Goal: Task Accomplishment & Management: Manage account settings

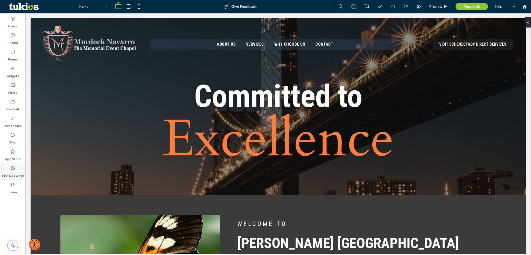
click at [18, 171] on label "SEO & Settings" at bounding box center [13, 173] width 23 height 7
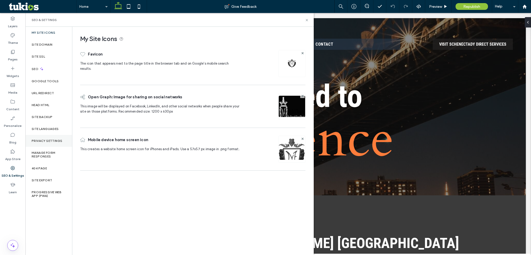
click at [53, 142] on label "Privacy Settings" at bounding box center [47, 141] width 31 height 4
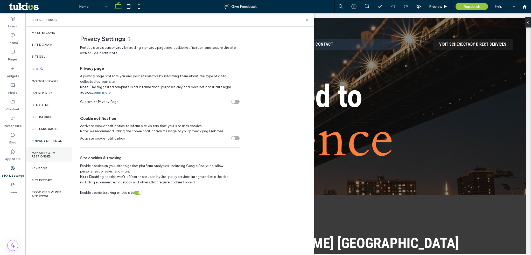
click at [51, 154] on label "Manage Form Responses" at bounding box center [49, 154] width 34 height 7
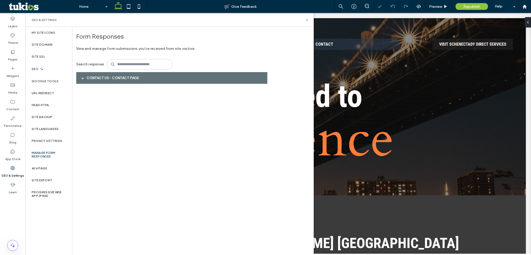
click at [120, 76] on div "Contact Us - Contact page" at bounding box center [171, 78] width 191 height 12
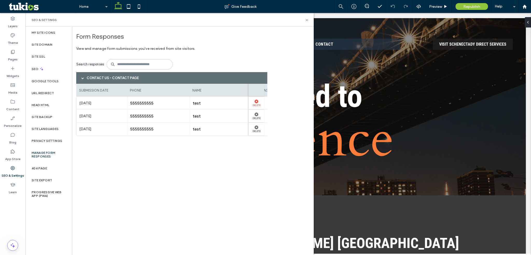
click at [256, 102] on use at bounding box center [256, 101] width 4 height 4
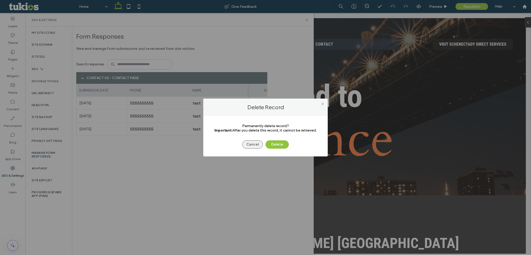
click at [248, 145] on button "Cancel" at bounding box center [252, 144] width 21 height 8
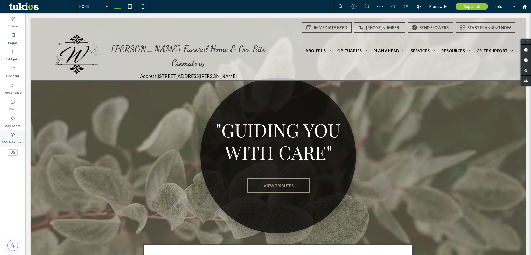
click at [7, 135] on div "SEO & Settings" at bounding box center [12, 138] width 25 height 17
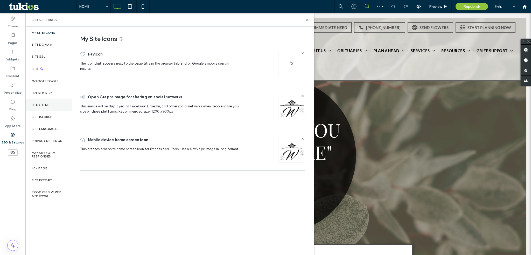
drag, startPoint x: 49, startPoint y: 103, endPoint x: 52, endPoint y: 110, distance: 7.0
click at [49, 103] on label "Head HTML" at bounding box center [41, 105] width 18 height 4
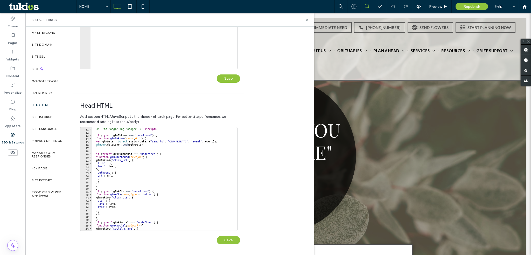
scroll to position [65, 0]
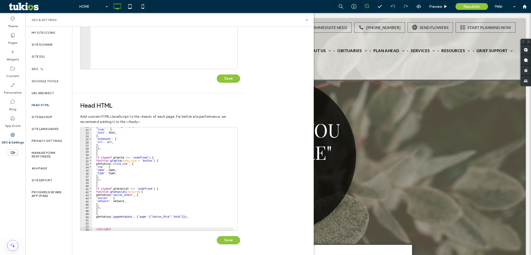
click at [152, 230] on div "21 22 23 24 25 26 27 28 29 30 31 32 33 34 35 36 37 38 39 40 41 42 43 44 45 46 4…" at bounding box center [158, 179] width 157 height 104
type textarea "*********"
click at [153, 230] on div "gtmTukios ( 'click_url' , { 'link' : { 'text' : text , } , 'outbound' : { 'url'…" at bounding box center [162, 179] width 141 height 109
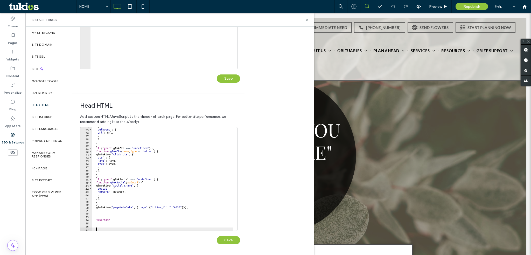
scroll to position [74, 0]
click at [158, 232] on div "Save" at bounding box center [160, 237] width 160 height 13
click at [159, 230] on div "} , 'outbound' : { 'url' : url , } , }) ; } } if ( typeof gTukCta === 'undefine…" at bounding box center [162, 179] width 141 height 109
paste textarea "**********"
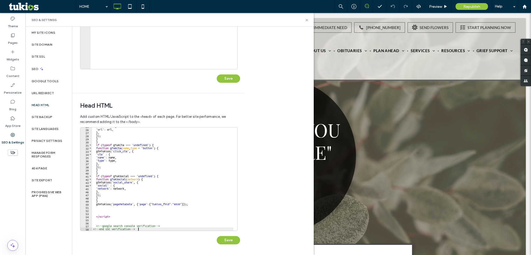
click at [168, 224] on div "'outbound' : { 'url' : url , } , }) ; } } if ( typeof gTukCta === 'undefined' )…" at bounding box center [162, 179] width 141 height 109
paste textarea "**********"
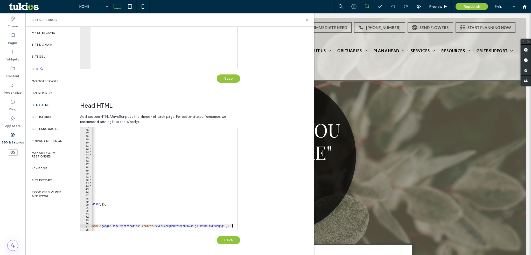
type textarea "**********"
click at [233, 235] on div "Save" at bounding box center [160, 237] width 160 height 13
click at [231, 240] on button "Save" at bounding box center [228, 240] width 23 height 8
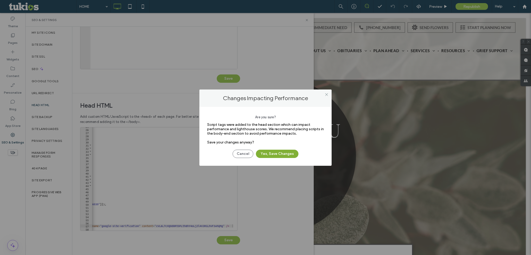
click at [266, 152] on button "Yes, Save Changes" at bounding box center [277, 153] width 42 height 8
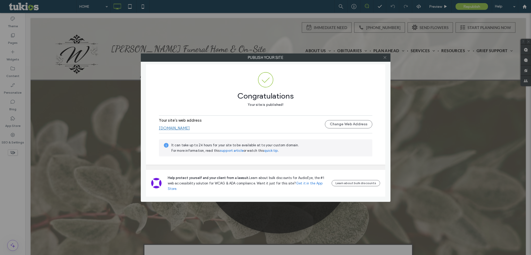
click at [383, 58] on icon at bounding box center [385, 57] width 4 height 4
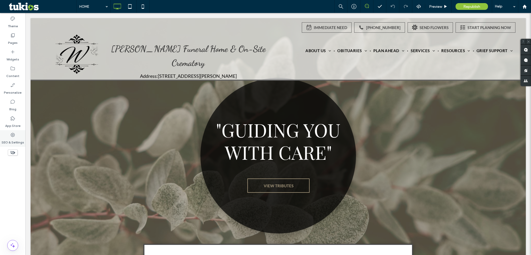
click at [19, 136] on div "SEO & Settings" at bounding box center [12, 138] width 25 height 17
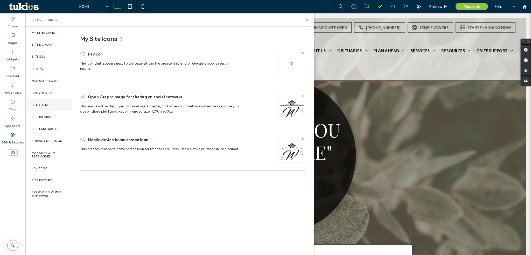
click at [47, 108] on div "Head HTML" at bounding box center [48, 105] width 47 height 12
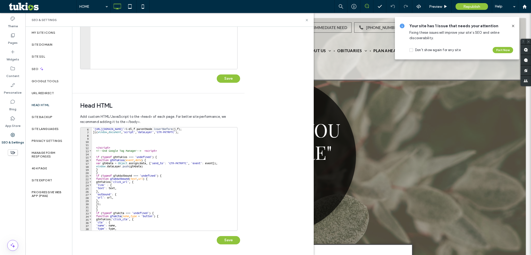
scroll to position [87, 0]
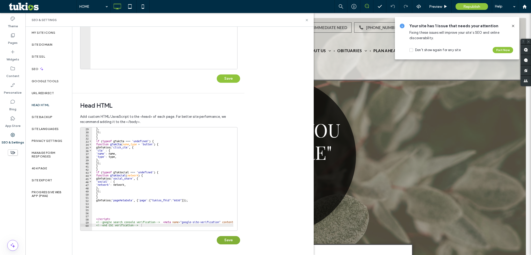
click at [225, 241] on button "Save" at bounding box center [228, 240] width 23 height 8
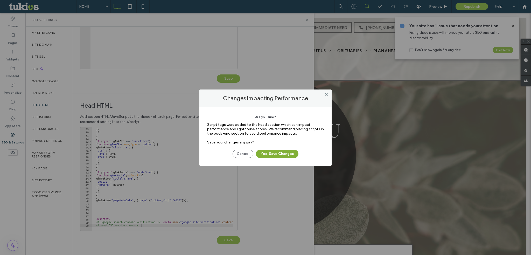
click at [267, 151] on button "Yes, Save Changes" at bounding box center [277, 153] width 42 height 8
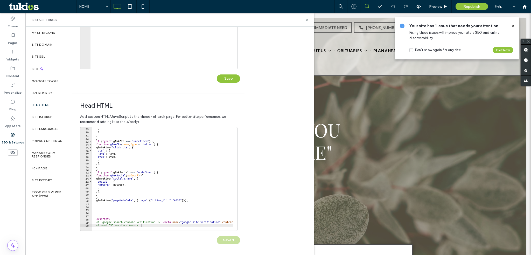
scroll to position [0, 0]
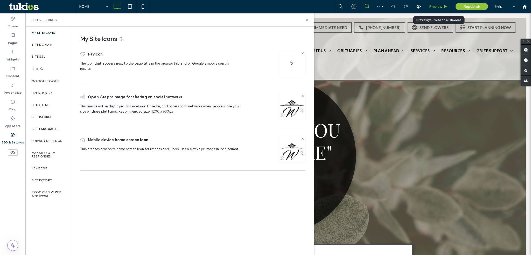
click at [435, 4] on div "Preview" at bounding box center [438, 6] width 26 height 13
click at [436, 8] on span "Preview" at bounding box center [435, 6] width 13 height 4
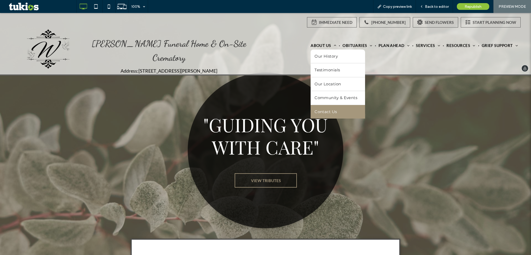
click at [331, 112] on span "Contact Us" at bounding box center [325, 112] width 23 height 6
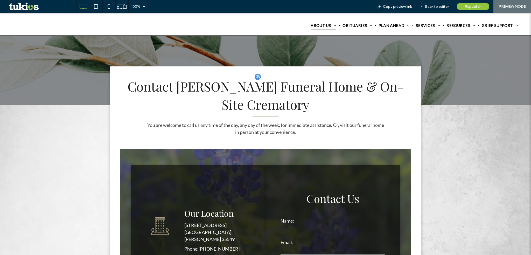
scroll to position [130, 0]
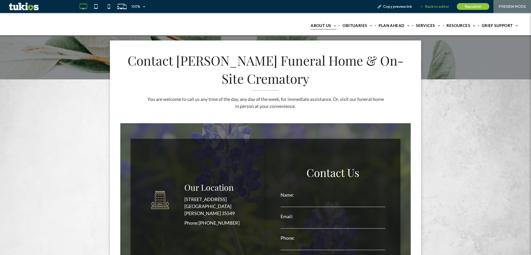
click at [441, 6] on span "Back to editor" at bounding box center [437, 6] width 24 height 4
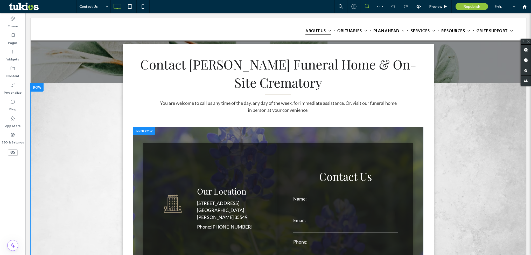
scroll to position [207, 0]
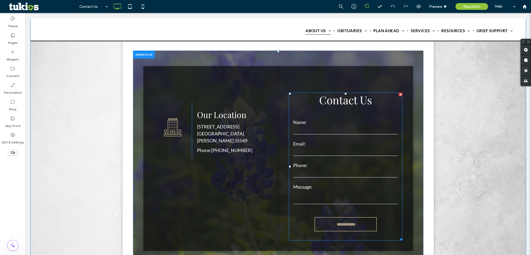
click at [332, 150] on input "email" at bounding box center [345, 152] width 105 height 8
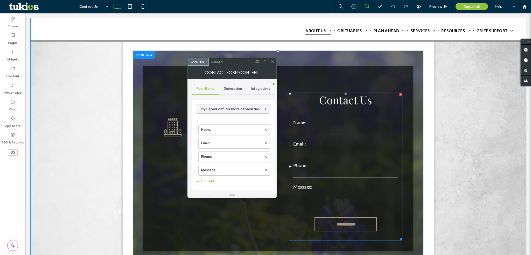
type input "**********"
click at [238, 87] on span "Submission" at bounding box center [233, 89] width 18 height 4
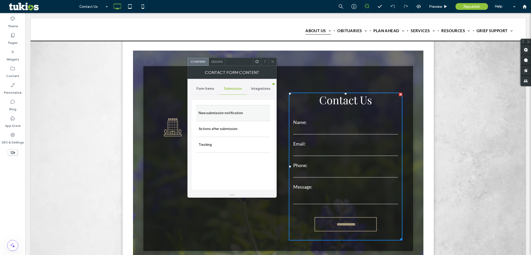
click at [246, 109] on label "New submission notification" at bounding box center [232, 113] width 69 height 10
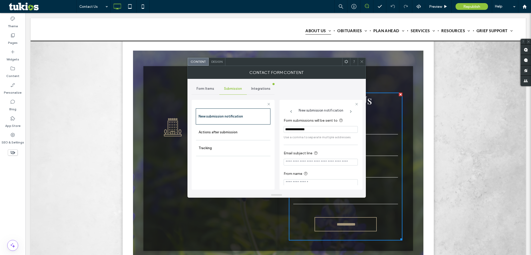
scroll to position [4, 0]
click at [257, 89] on span "Integrations" at bounding box center [260, 89] width 19 height 4
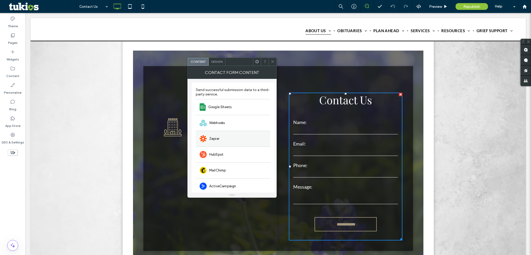
scroll to position [0, 0]
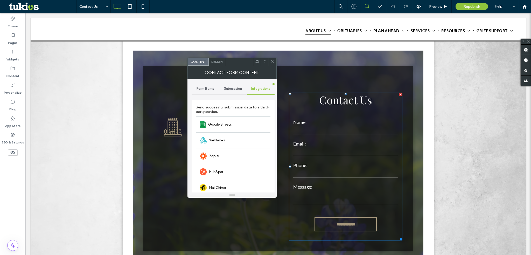
click at [229, 88] on span "Submission" at bounding box center [233, 89] width 18 height 4
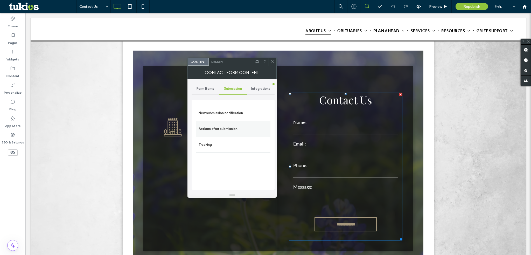
click at [239, 127] on label "Actions after submission" at bounding box center [232, 129] width 69 height 10
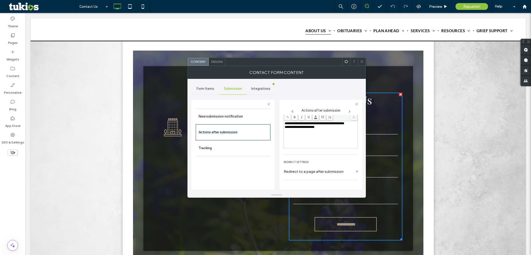
scroll to position [89, 0]
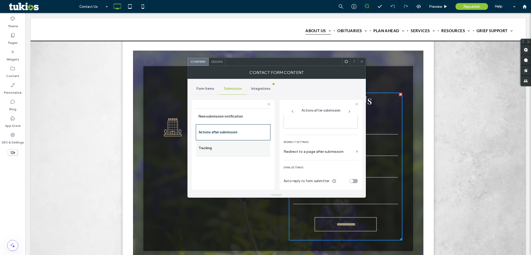
click at [243, 152] on label "Tracking" at bounding box center [232, 148] width 69 height 10
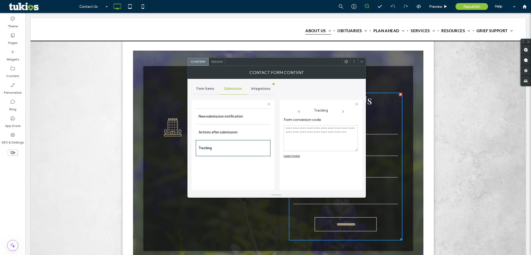
click at [203, 84] on div "Form Items" at bounding box center [205, 88] width 28 height 11
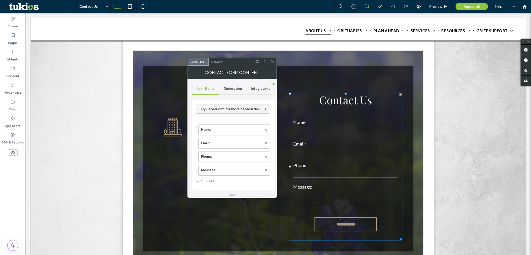
click at [262, 89] on span "Integrations" at bounding box center [260, 89] width 19 height 4
click at [253, 61] on div at bounding box center [257, 62] width 8 height 8
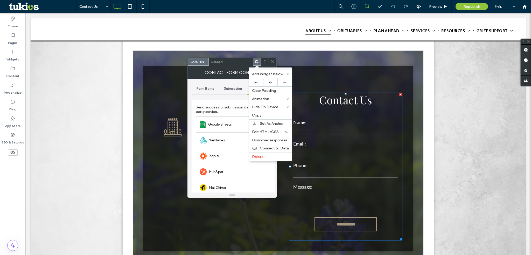
click at [271, 61] on icon at bounding box center [272, 62] width 4 height 4
